Goal: Task Accomplishment & Management: Complete application form

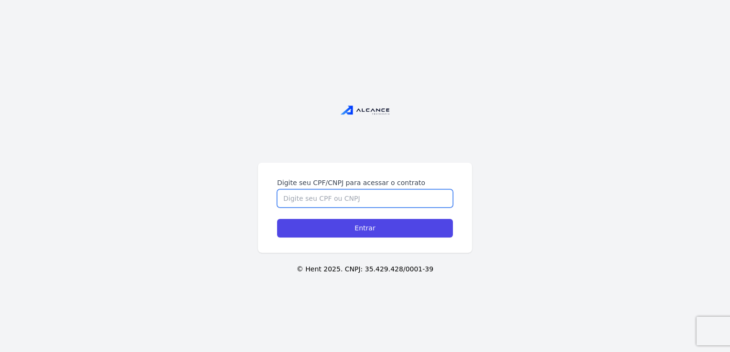
click at [313, 204] on input "Digite seu CPF/CNPJ para acessar o contrato" at bounding box center [365, 199] width 176 height 18
paste input "102.944.167-73"
click at [296, 200] on input "102.944.167-73" at bounding box center [365, 199] width 176 height 18
click at [308, 202] on input "102944.167-73" at bounding box center [365, 199] width 176 height 18
click at [321, 201] on input "102944167-73" at bounding box center [365, 199] width 176 height 18
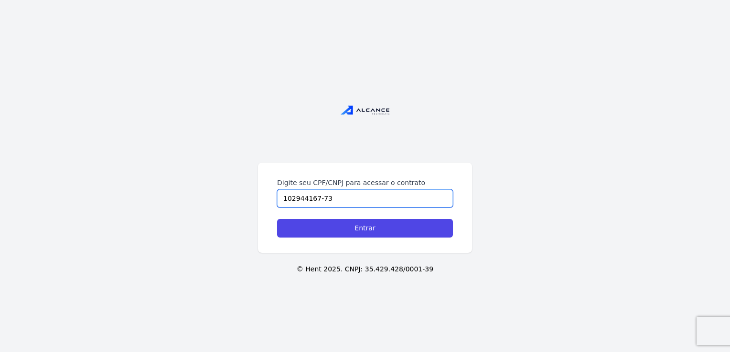
click at [316, 201] on input "102944167-73" at bounding box center [365, 199] width 176 height 18
click at [319, 200] on input "102944167-73" at bounding box center [365, 199] width 176 height 18
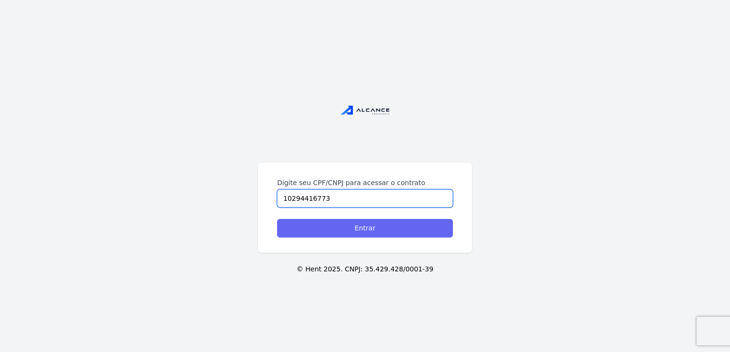
type input "10294416773"
click at [353, 228] on input "Entrar" at bounding box center [365, 228] width 176 height 19
